Goal: Task Accomplishment & Management: Use online tool/utility

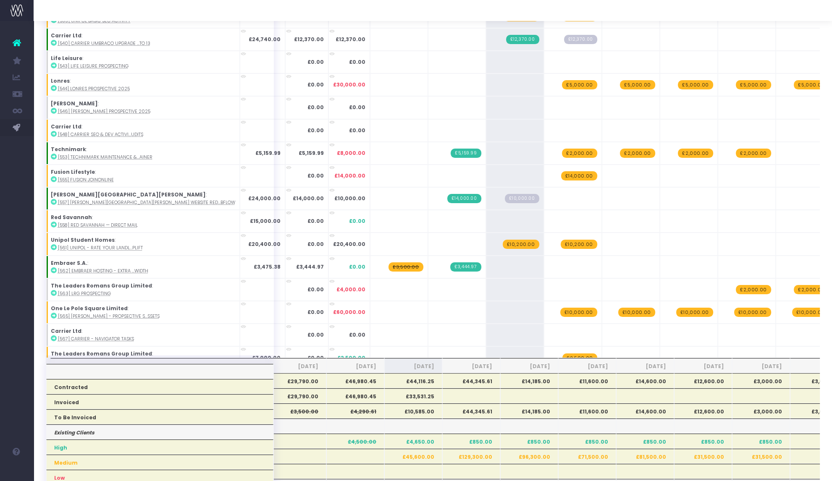
click at [505, 194] on span "£10,000.00" at bounding box center [522, 198] width 34 height 9
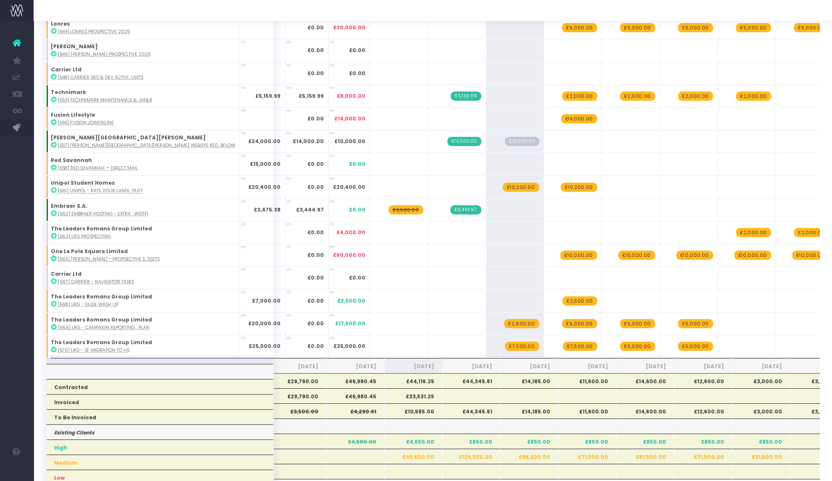
scroll to position [600, 0]
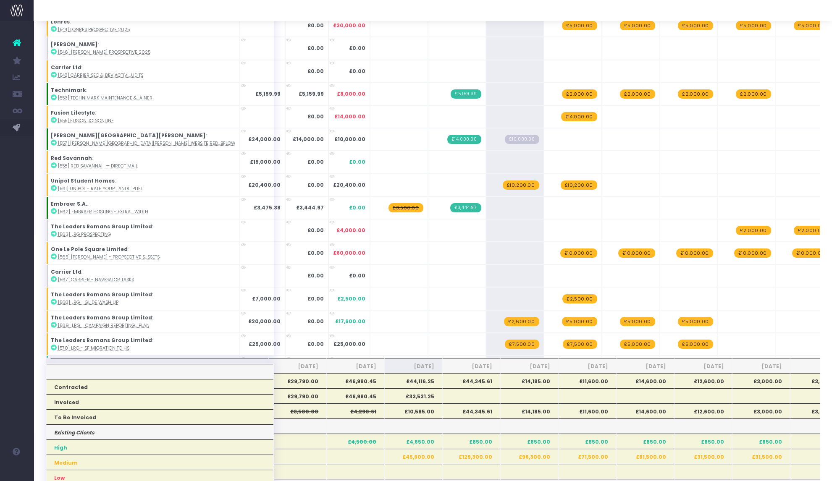
click at [503, 181] on span "£10,200.00" at bounding box center [521, 185] width 37 height 9
click at [0, 0] on span "+" at bounding box center [0, 0] width 0 height 0
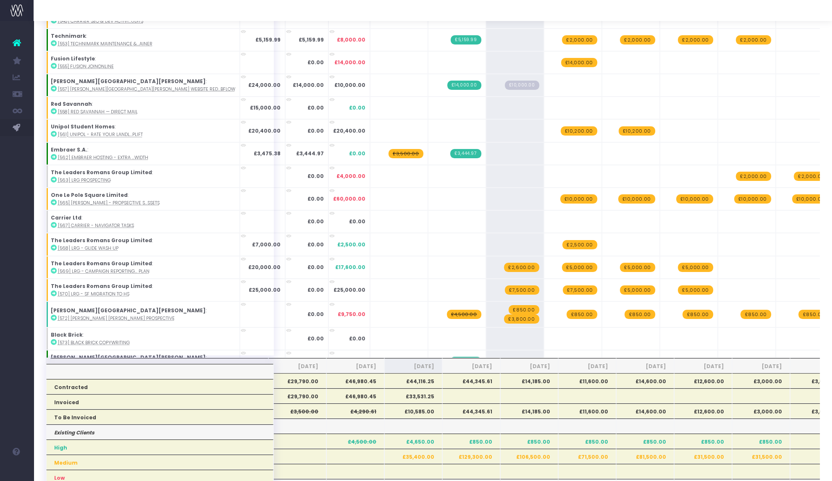
scroll to position [671, 0]
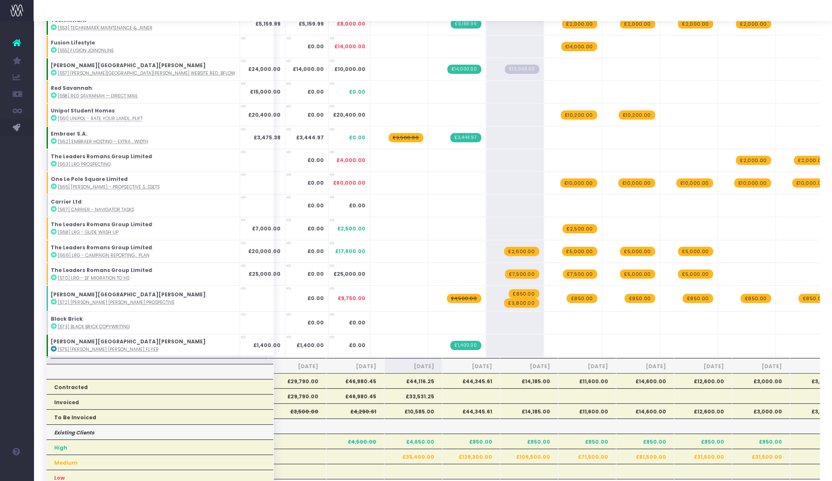
click at [504, 247] on span "£2,600.00" at bounding box center [521, 251] width 35 height 9
click at [0, 0] on span "+" at bounding box center [0, 0] width 0 height 0
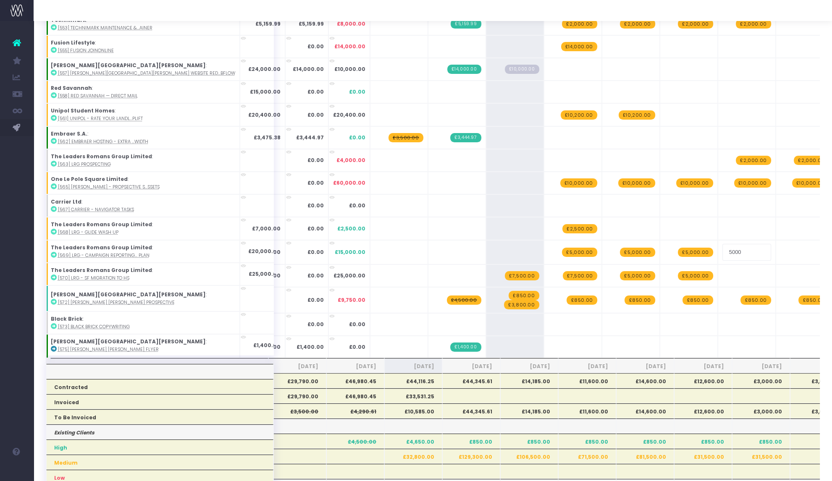
type input "2600"
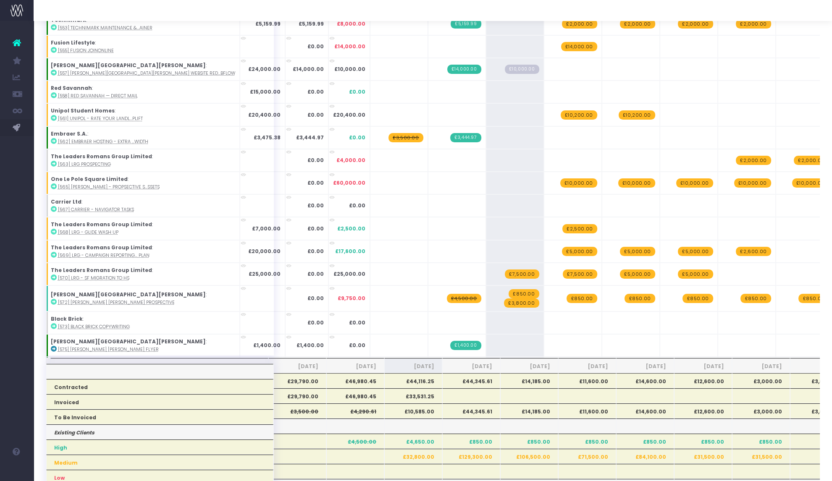
click at [505, 272] on span "£7,500.00" at bounding box center [522, 274] width 34 height 9
click at [0, 0] on span "+" at bounding box center [0, 0] width 0 height 0
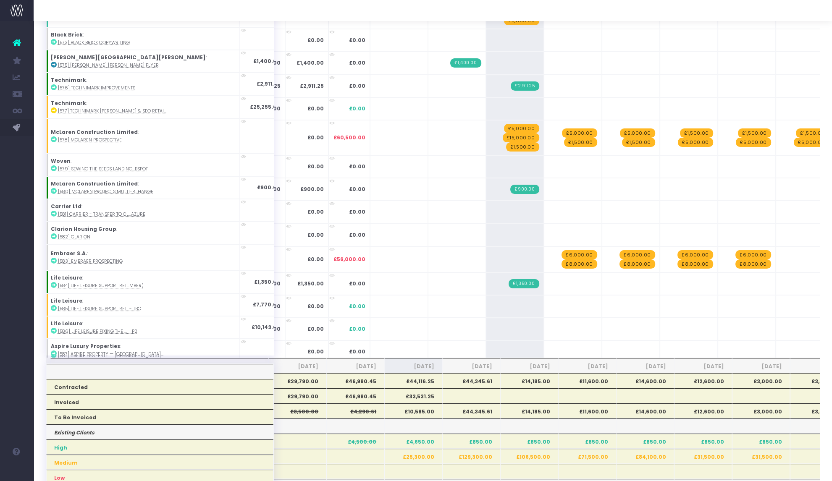
scroll to position [981, 0]
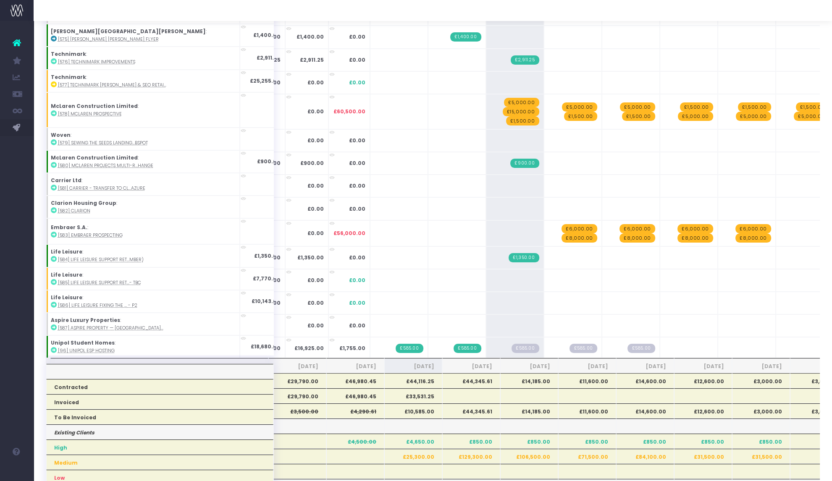
click at [511, 344] on span "£585.00" at bounding box center [524, 348] width 27 height 9
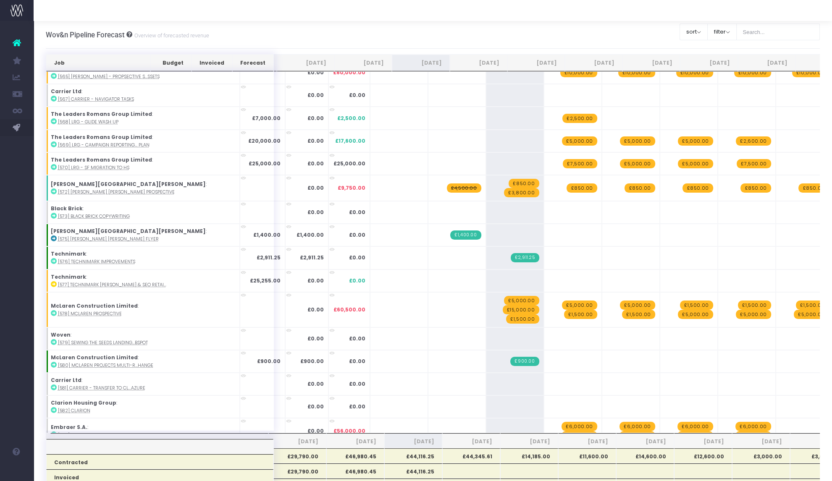
click at [508, 181] on span "£850.00" at bounding box center [523, 183] width 30 height 9
